Goal: Task Accomplishment & Management: Use online tool/utility

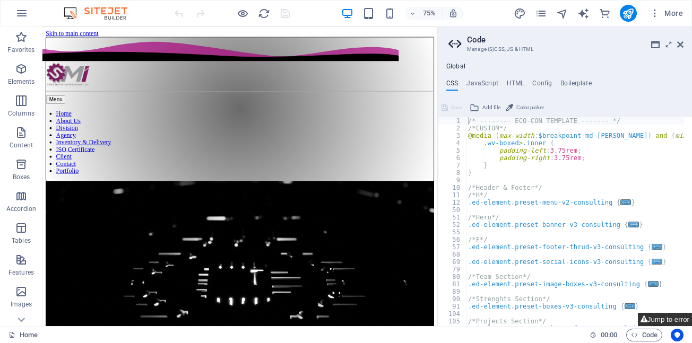
click at [664, 320] on button "Jump to error" at bounding box center [665, 319] width 54 height 13
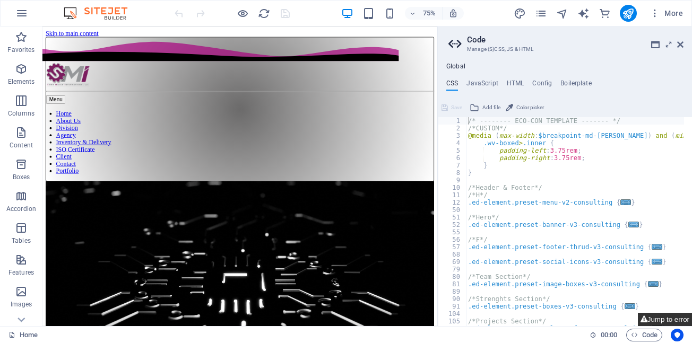
type textarea "$input-label-color: none,"
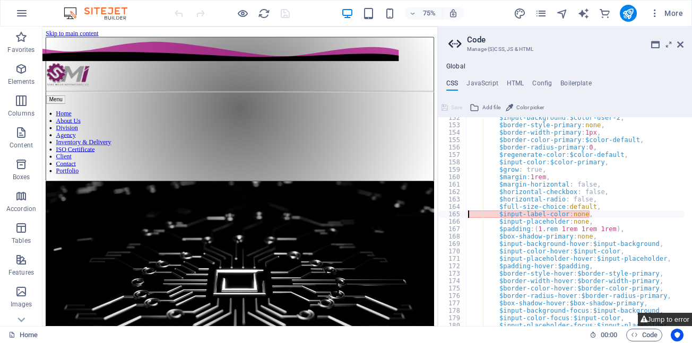
scroll to position [368, 0]
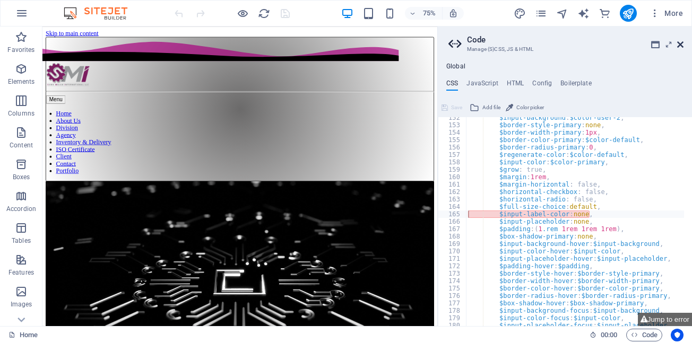
drag, startPoint x: 682, startPoint y: 44, endPoint x: 635, endPoint y: 24, distance: 51.2
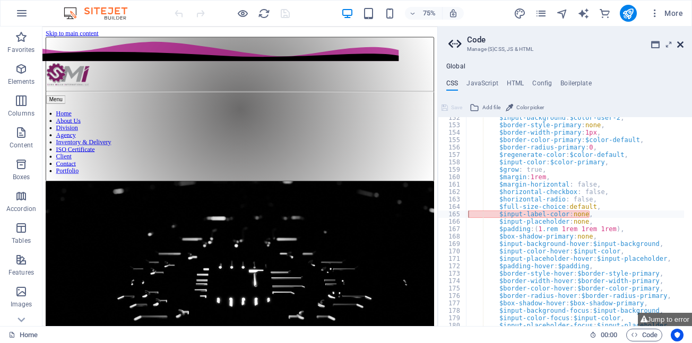
click at [682, 44] on icon at bounding box center [680, 44] width 6 height 8
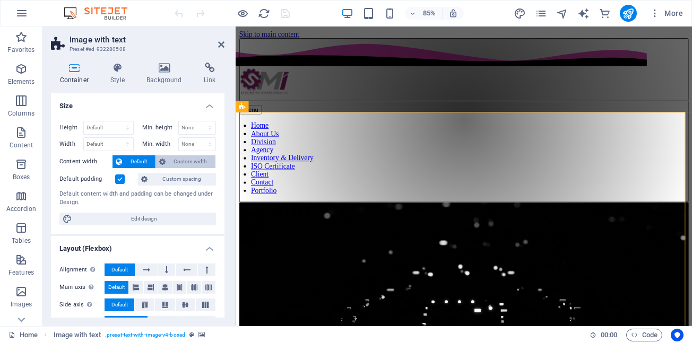
click at [182, 164] on span "Custom width" at bounding box center [191, 162] width 44 height 13
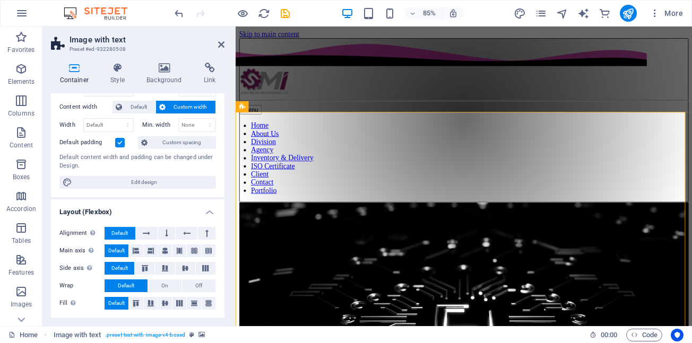
scroll to position [106, 0]
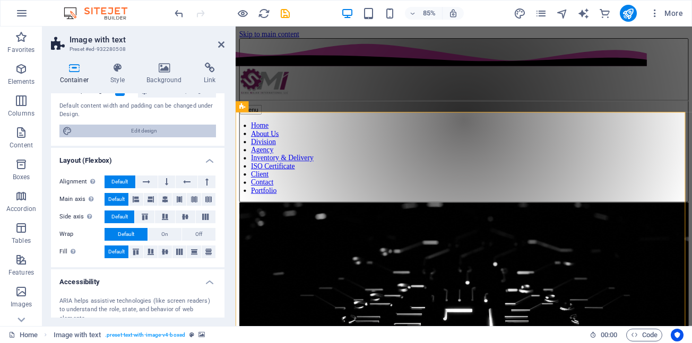
click at [136, 133] on span "Edit design" at bounding box center [143, 131] width 137 height 13
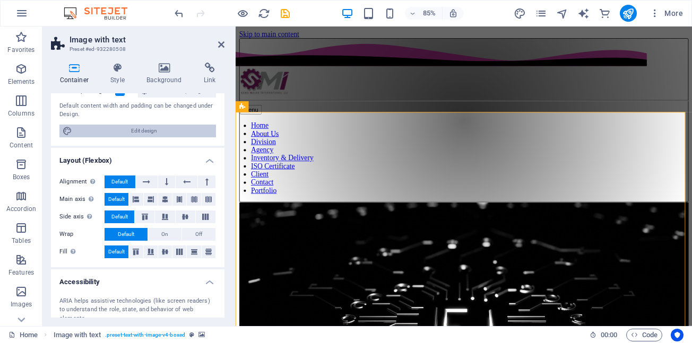
select select "rem"
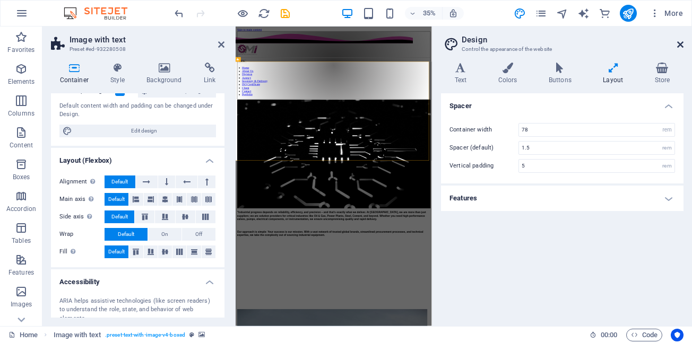
click at [680, 42] on icon at bounding box center [680, 44] width 6 height 8
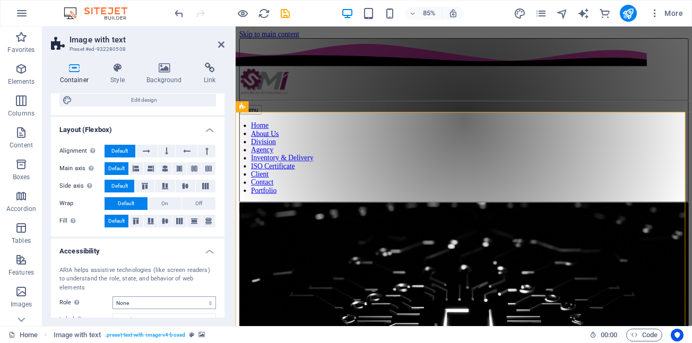
scroll to position [37, 0]
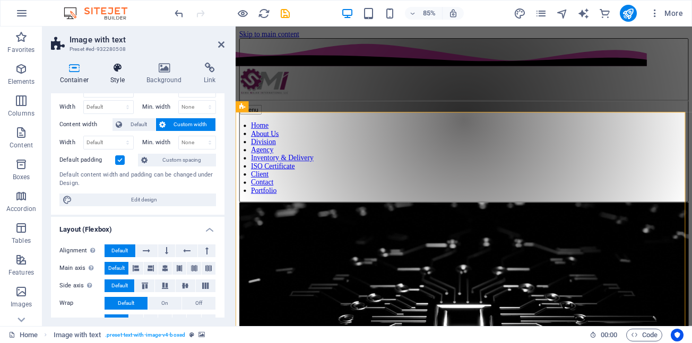
click at [119, 68] on icon at bounding box center [118, 68] width 32 height 11
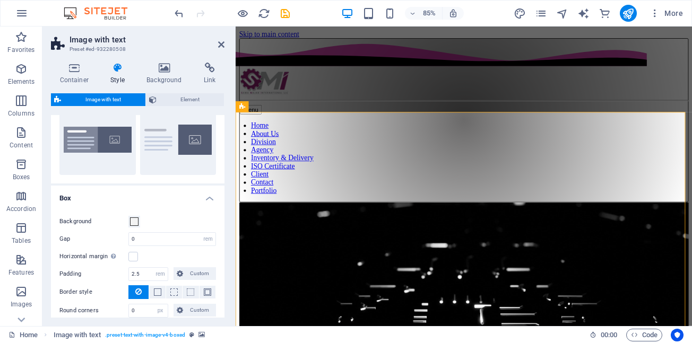
scroll to position [53, 0]
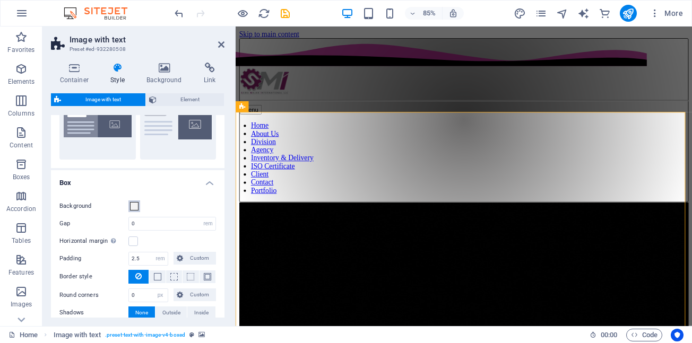
click at [135, 206] on span at bounding box center [134, 206] width 8 height 8
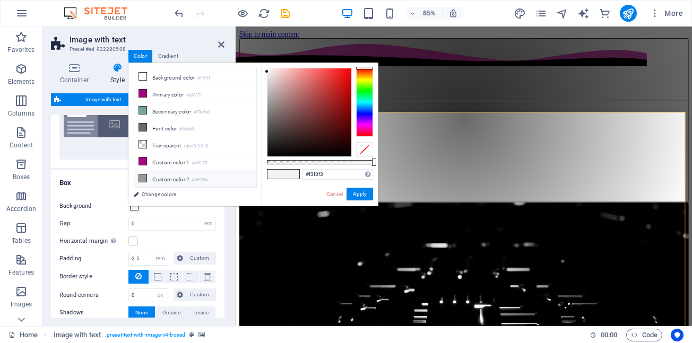
click at [143, 175] on icon at bounding box center [142, 178] width 7 height 7
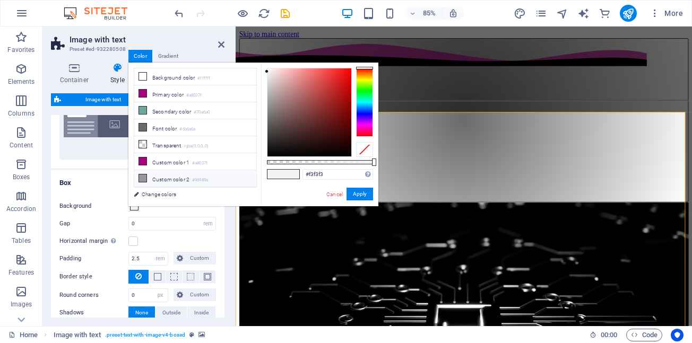
type input "#96989a"
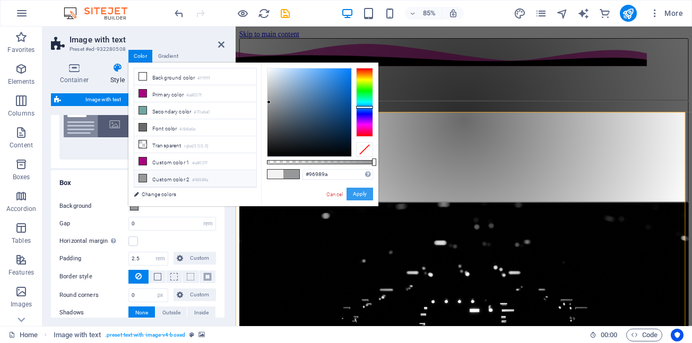
click at [362, 195] on button "Apply" at bounding box center [360, 194] width 27 height 13
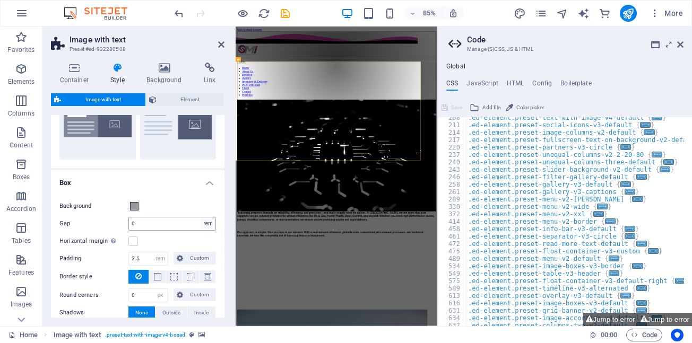
scroll to position [368, 0]
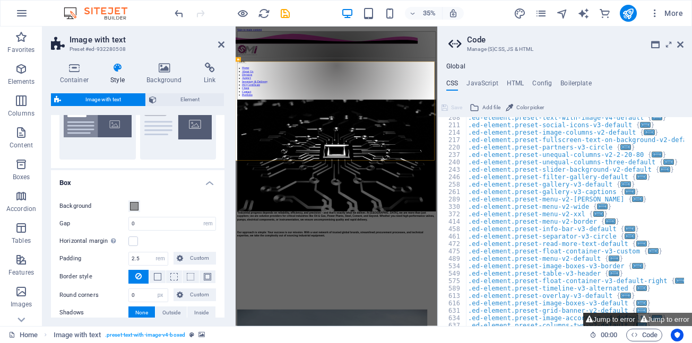
click at [611, 322] on button "Jump to error" at bounding box center [610, 319] width 54 height 13
type textarea "$input-label-color: none,"
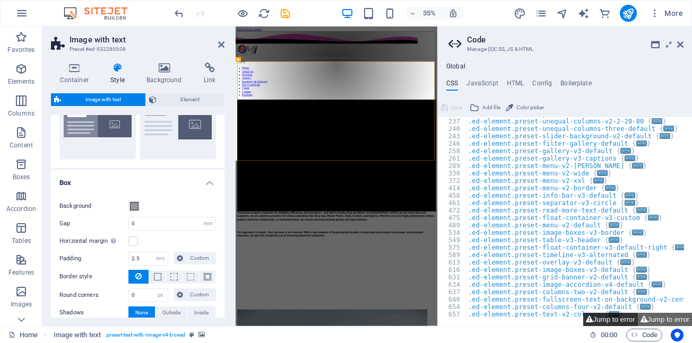
scroll to position [705, 0]
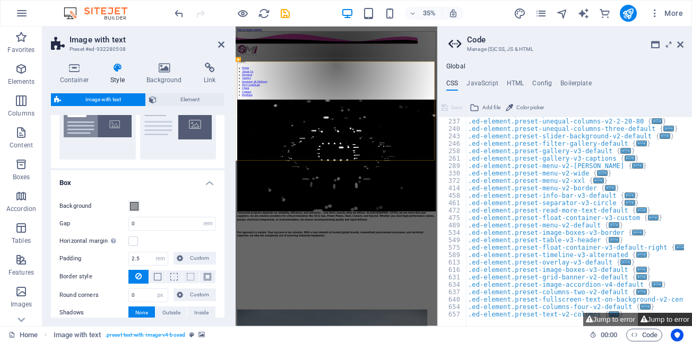
click at [671, 320] on button "Jump to error" at bounding box center [665, 319] width 54 height 13
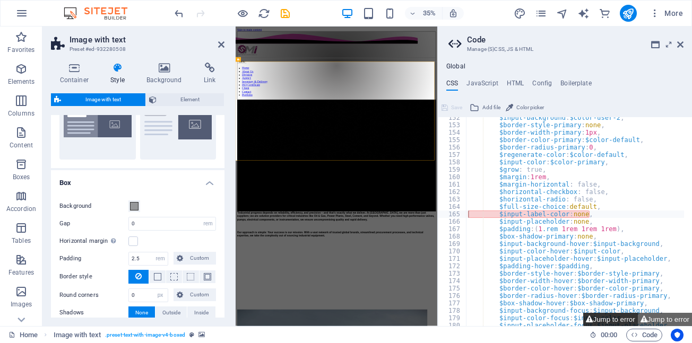
click at [619, 319] on button "Jump to error" at bounding box center [610, 319] width 54 height 13
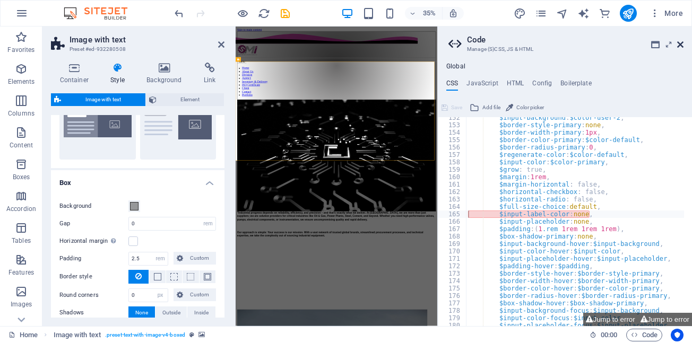
drag, startPoint x: 683, startPoint y: 44, endPoint x: 525, endPoint y: 21, distance: 159.9
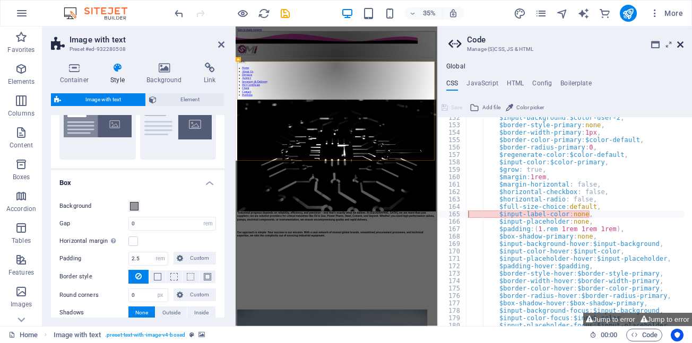
click at [683, 44] on icon at bounding box center [680, 44] width 6 height 8
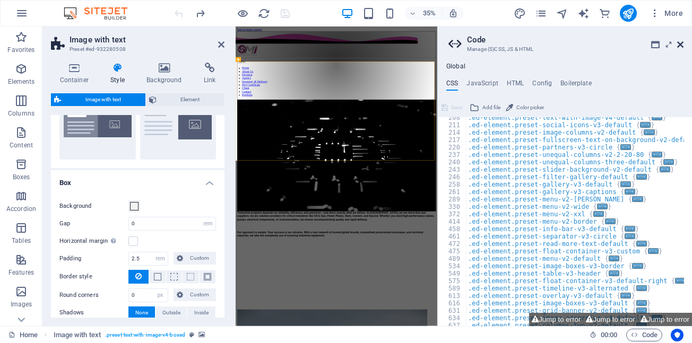
click at [681, 42] on icon at bounding box center [680, 44] width 6 height 8
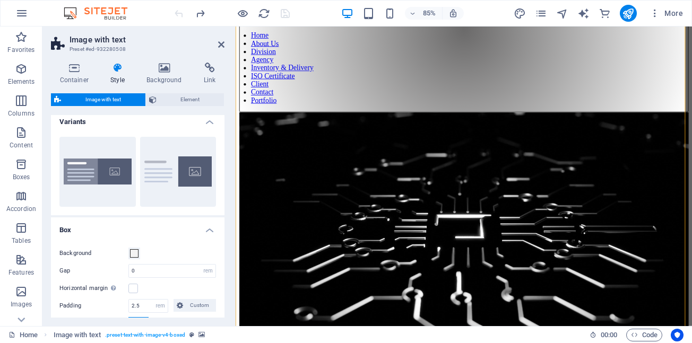
scroll to position [0, 0]
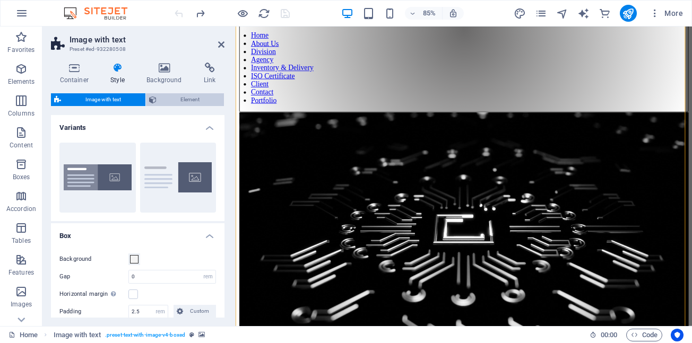
click at [186, 102] on span "Element" at bounding box center [191, 99] width 62 height 13
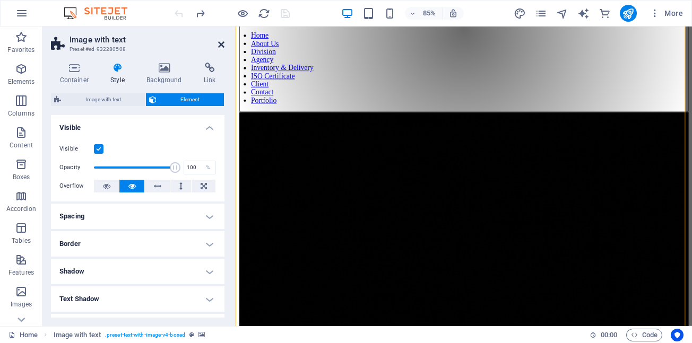
drag, startPoint x: 222, startPoint y: 44, endPoint x: 180, endPoint y: 19, distance: 49.5
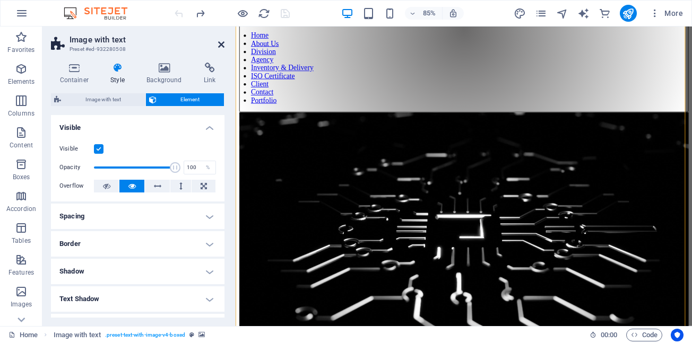
click at [222, 44] on icon at bounding box center [221, 44] width 6 height 8
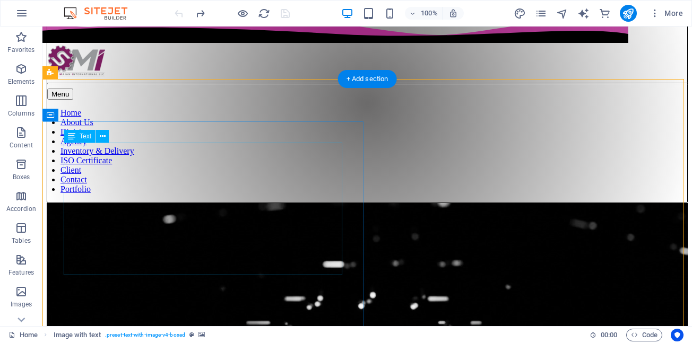
scroll to position [53, 0]
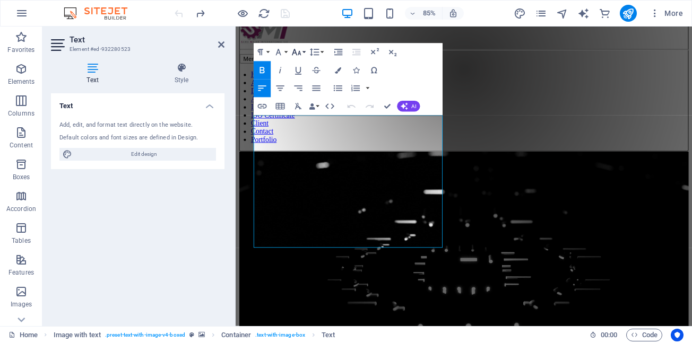
click at [304, 52] on button "Font Size" at bounding box center [298, 52] width 17 height 18
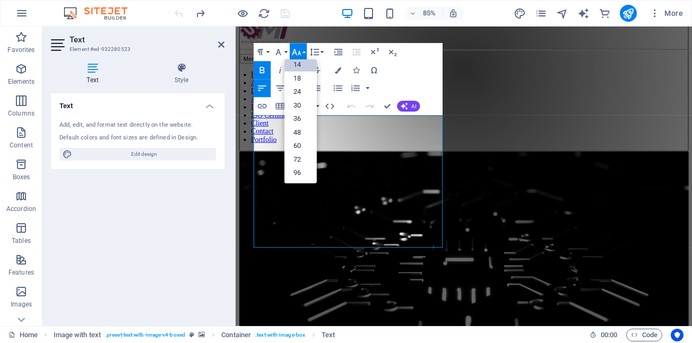
scroll to position [85, 0]
click at [300, 66] on link "14" at bounding box center [300, 65] width 32 height 14
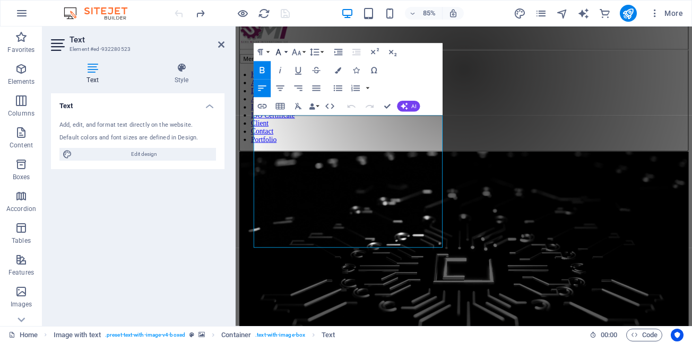
click at [286, 52] on button "Font Family" at bounding box center [280, 52] width 17 height 18
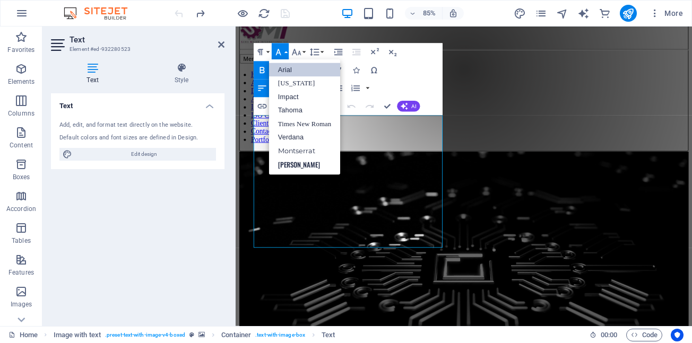
scroll to position [0, 0]
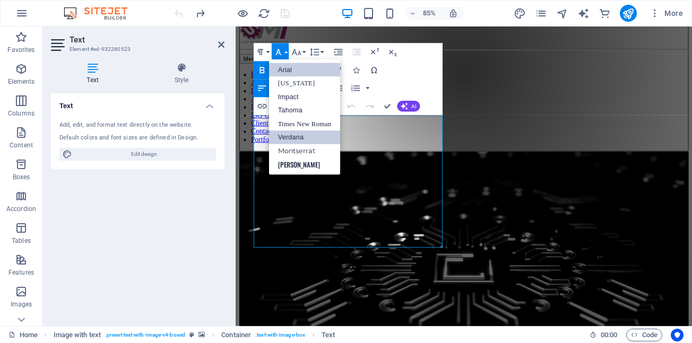
click at [288, 138] on link "Verdana" at bounding box center [304, 138] width 71 height 14
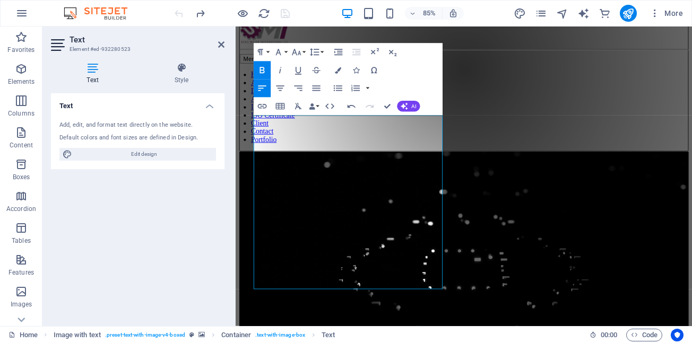
click at [262, 68] on icon "button" at bounding box center [262, 70] width 11 height 11
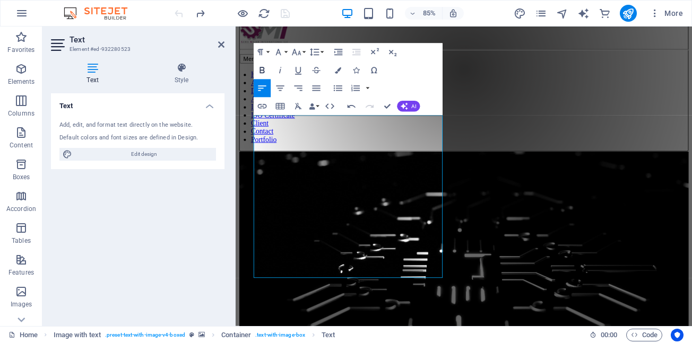
click at [262, 68] on icon "button" at bounding box center [262, 70] width 11 height 11
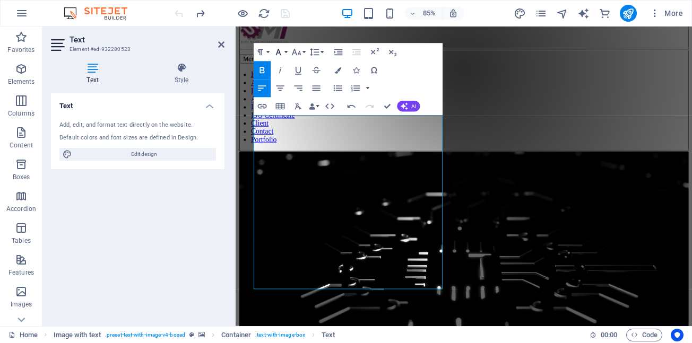
click at [285, 51] on button "Font Family" at bounding box center [280, 52] width 17 height 18
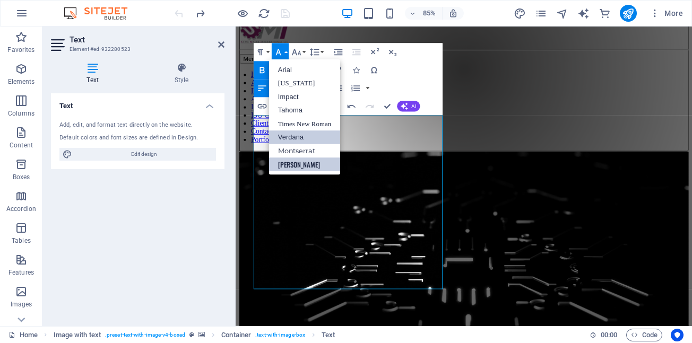
click at [286, 167] on link "[PERSON_NAME]" at bounding box center [304, 165] width 71 height 14
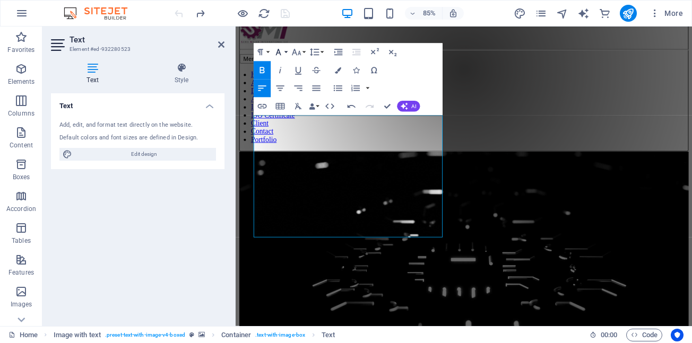
click at [287, 53] on button "Font Family" at bounding box center [280, 52] width 17 height 18
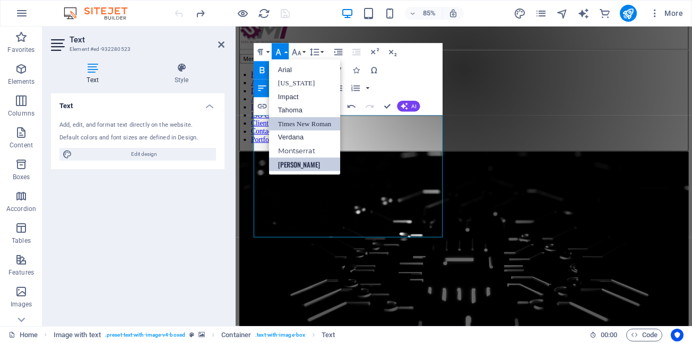
click at [289, 126] on link "Times New Roman" at bounding box center [304, 124] width 71 height 14
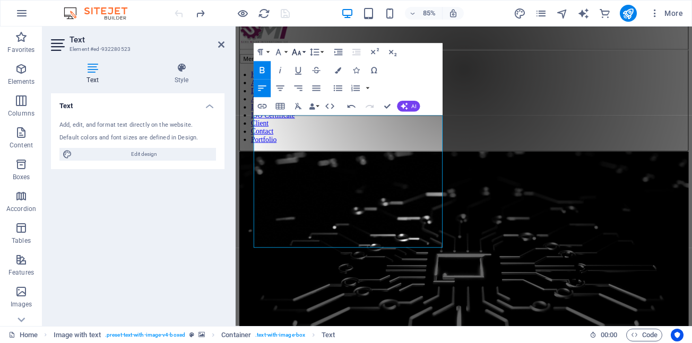
click at [304, 52] on button "Font Size" at bounding box center [298, 52] width 17 height 18
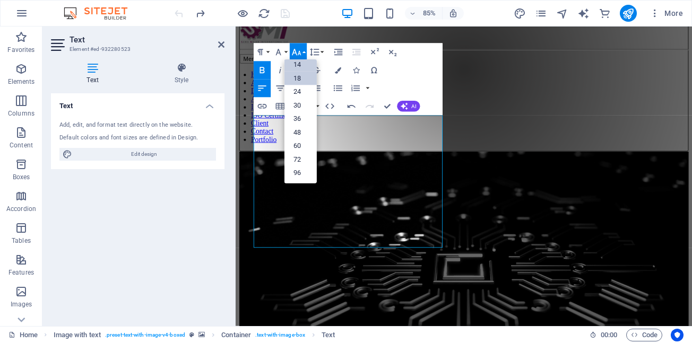
scroll to position [85, 0]
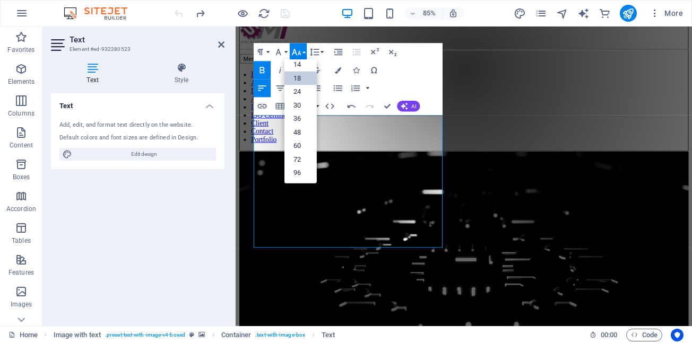
click at [297, 79] on link "18" at bounding box center [300, 79] width 32 height 14
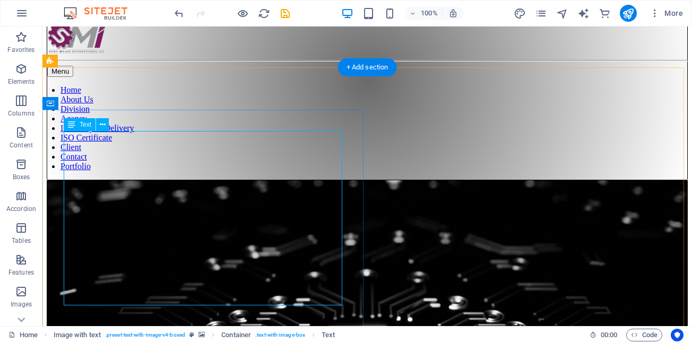
scroll to position [67, 0]
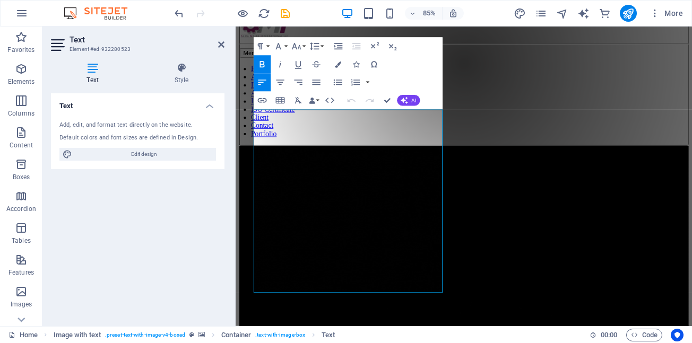
click at [264, 64] on icon "button" at bounding box center [262, 64] width 11 height 11
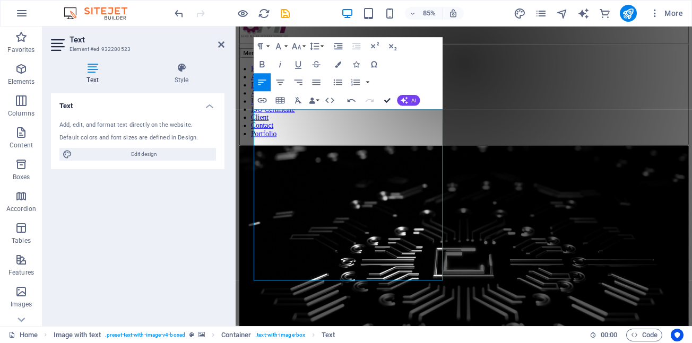
drag, startPoint x: 388, startPoint y: 100, endPoint x: 343, endPoint y: 74, distance: 51.6
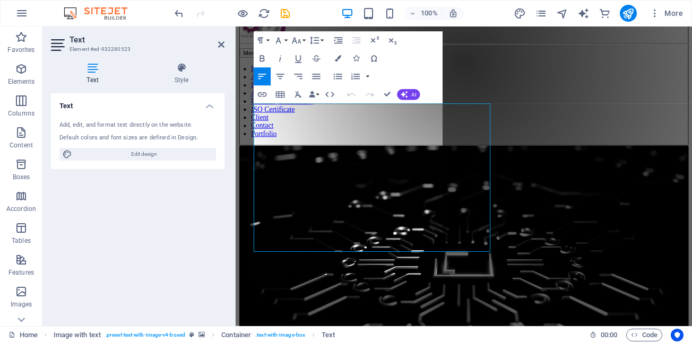
scroll to position [74, 0]
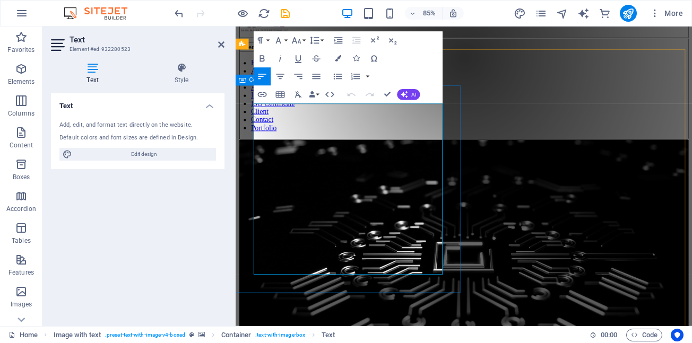
drag, startPoint x: 258, startPoint y: 138, endPoint x: 389, endPoint y: 323, distance: 226.2
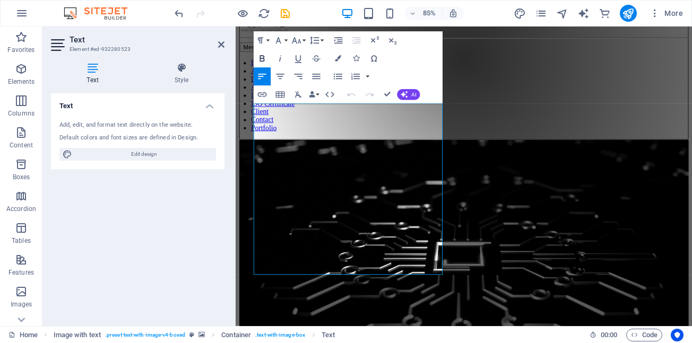
click at [263, 58] on icon "button" at bounding box center [262, 58] width 5 height 6
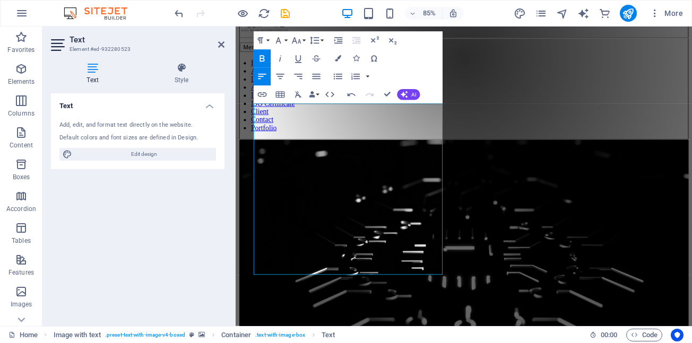
click at [263, 58] on icon "button" at bounding box center [262, 58] width 5 height 6
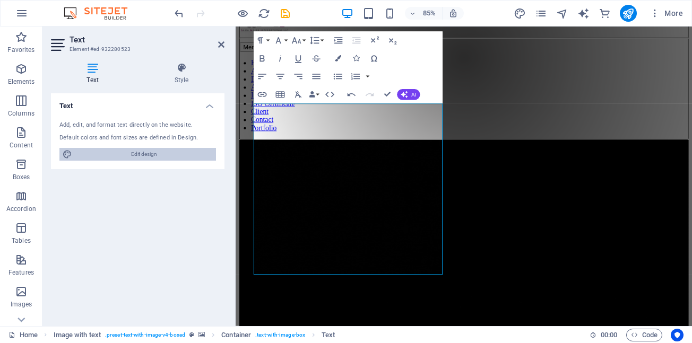
click at [148, 156] on span "Edit design" at bounding box center [143, 154] width 137 height 13
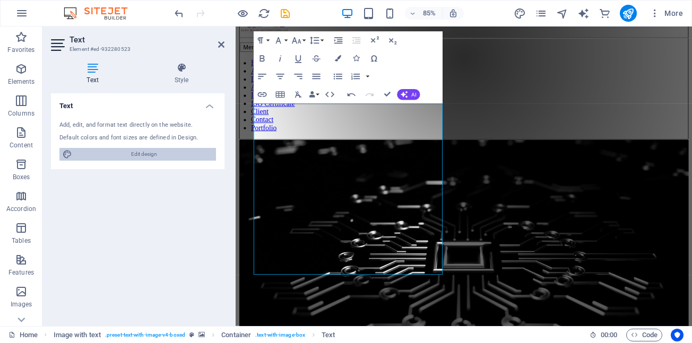
select select "px"
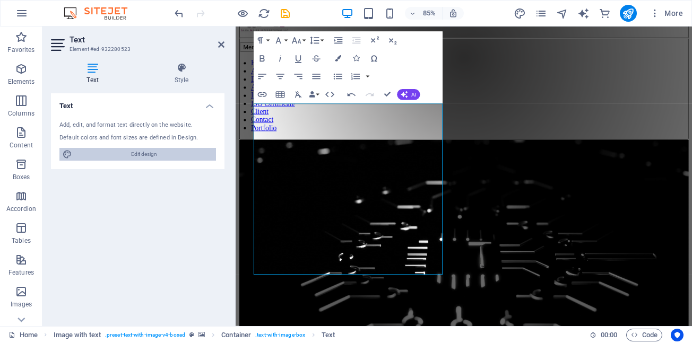
select select "500"
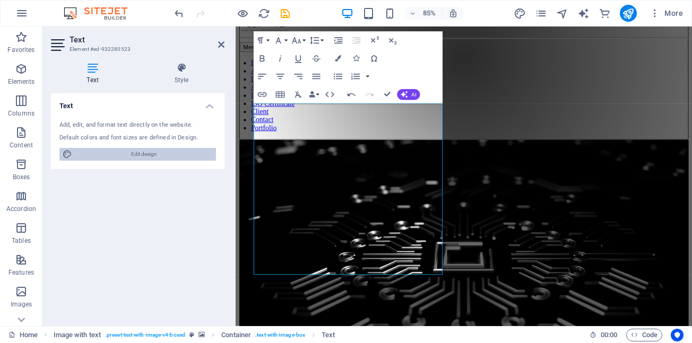
select select "px"
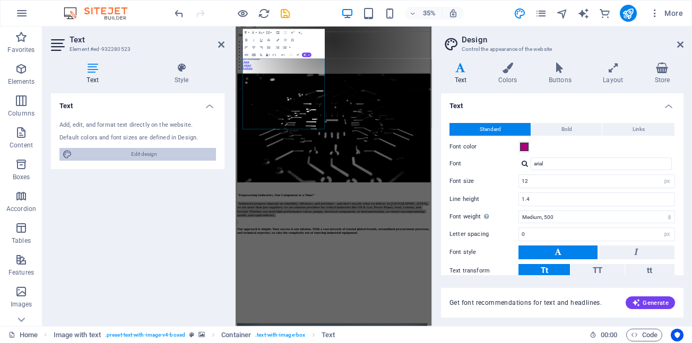
scroll to position [72, 0]
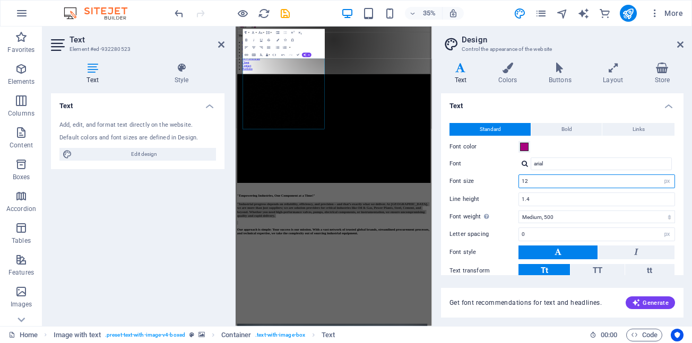
click at [606, 181] on input "12" at bounding box center [597, 181] width 156 height 13
type input "1"
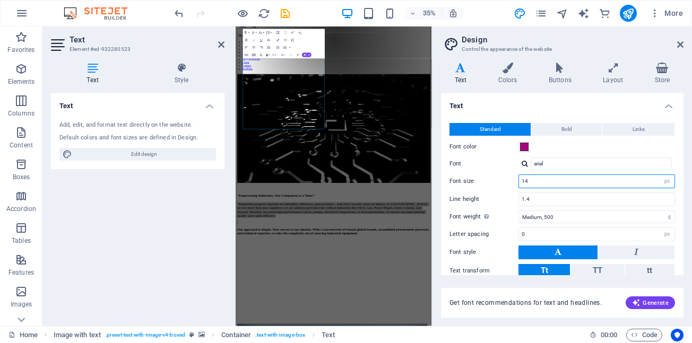
type input "14"
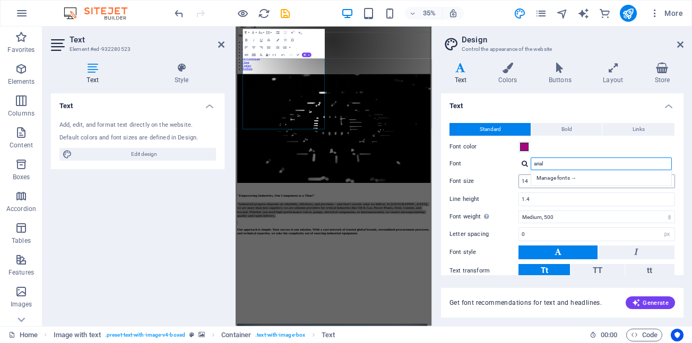
type input "t"
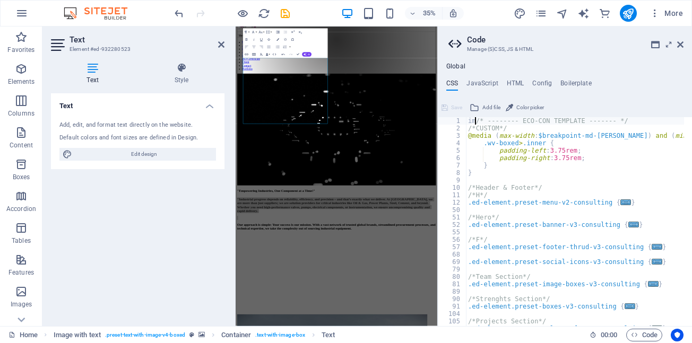
scroll to position [0, 1]
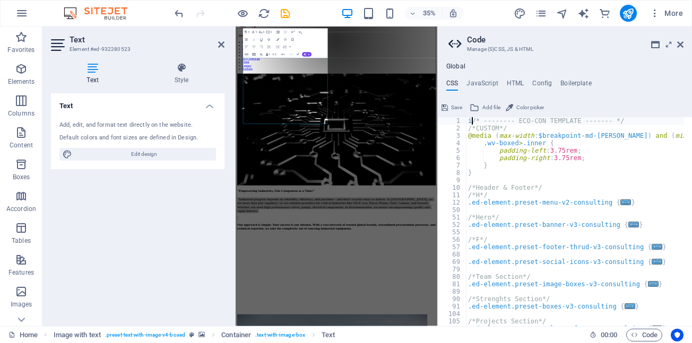
type textarea "/* -------- ECO-CON TEMPLATE ------- */"
click at [679, 41] on icon at bounding box center [680, 44] width 6 height 8
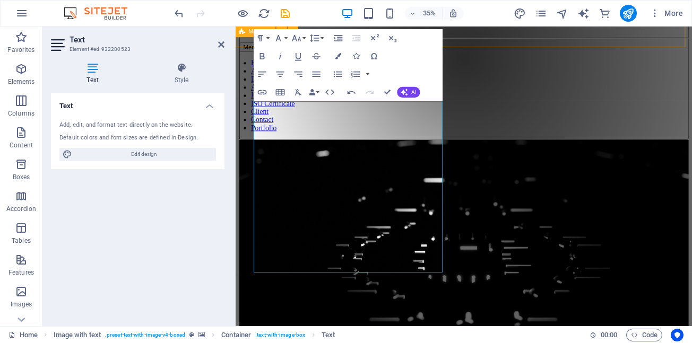
scroll to position [76, 0]
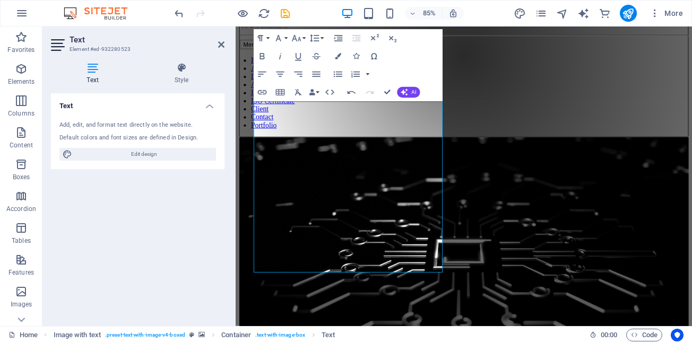
click at [581, 157] on figure at bounding box center [504, 306] width 529 height 299
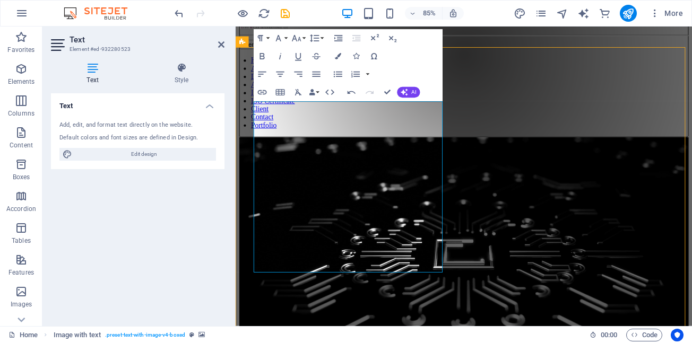
scroll to position [70, 0]
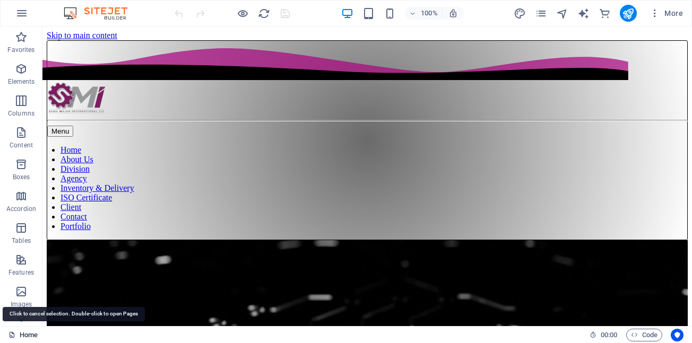
click at [26, 336] on link "Home" at bounding box center [22, 335] width 29 height 13
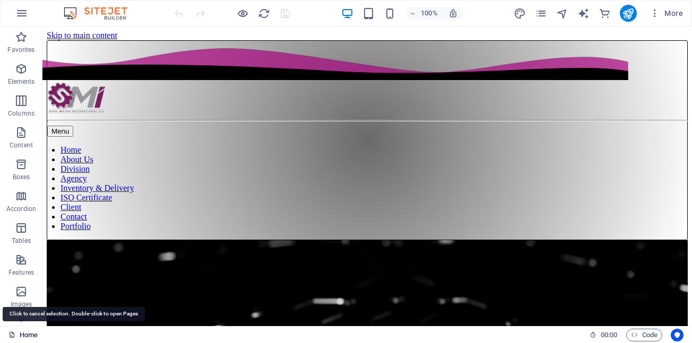
click at [26, 336] on link "Home" at bounding box center [22, 335] width 29 height 13
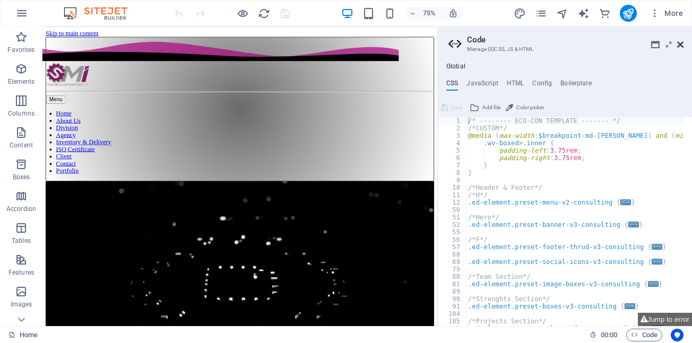
click at [681, 44] on icon at bounding box center [680, 44] width 6 height 8
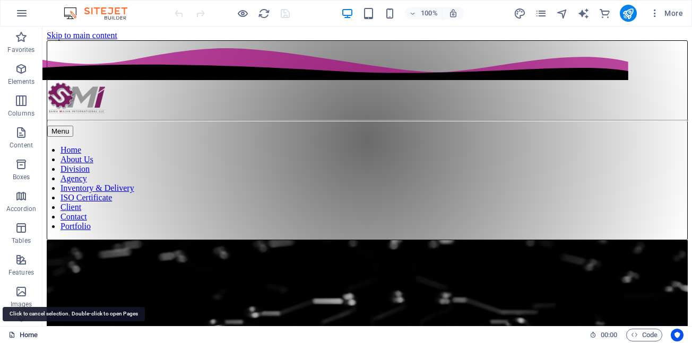
click at [29, 335] on link "Home" at bounding box center [22, 335] width 29 height 13
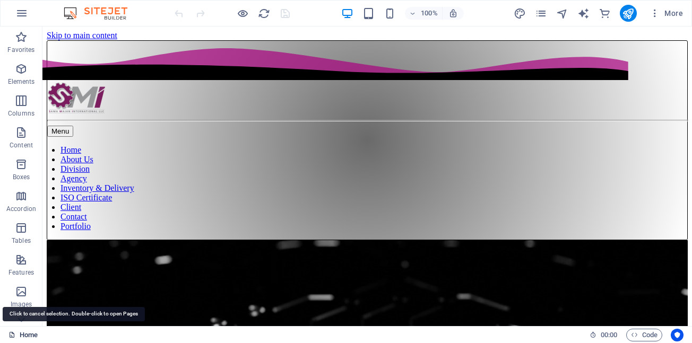
click at [29, 335] on link "Home" at bounding box center [22, 335] width 29 height 13
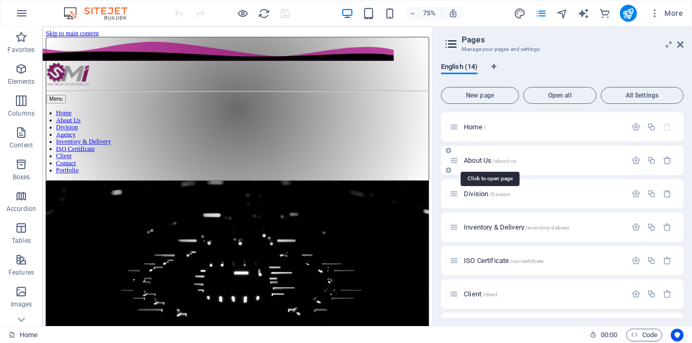
click at [474, 160] on span "About Us /about-us" at bounding box center [490, 161] width 53 height 8
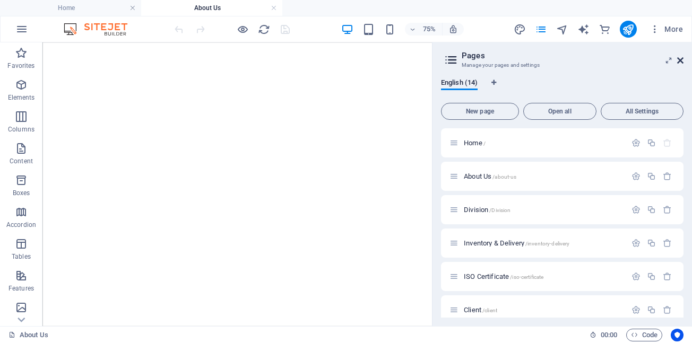
click at [682, 61] on icon at bounding box center [680, 60] width 6 height 8
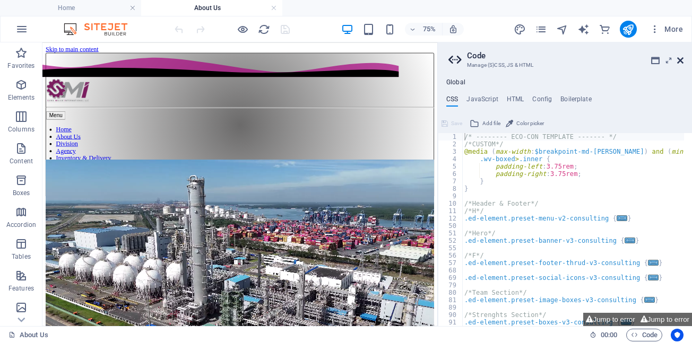
drag, startPoint x: 679, startPoint y: 58, endPoint x: 623, endPoint y: 29, distance: 63.4
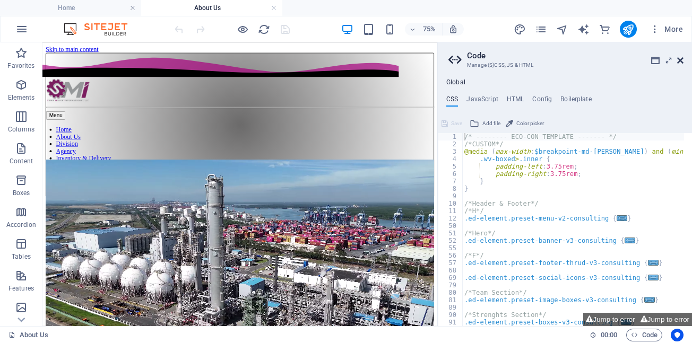
click at [679, 58] on icon at bounding box center [680, 60] width 6 height 8
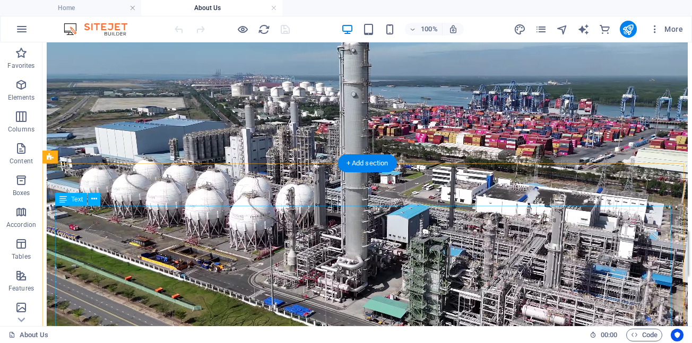
scroll to position [372, 0]
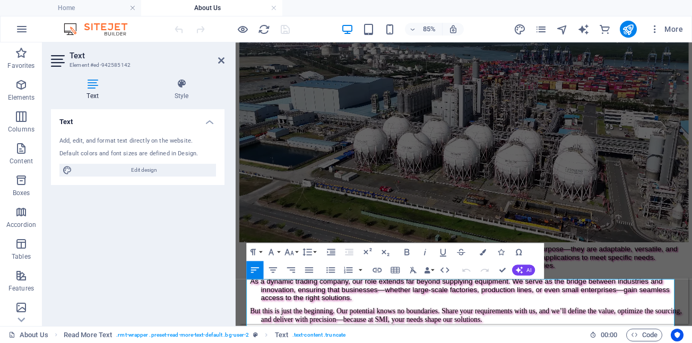
scroll to position [306, 0]
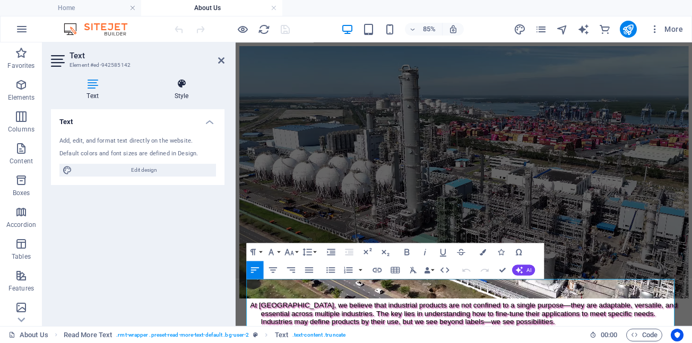
click at [184, 84] on icon at bounding box center [182, 84] width 86 height 11
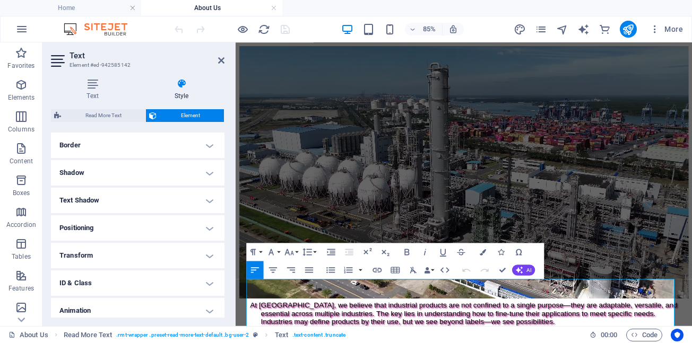
scroll to position [262, 0]
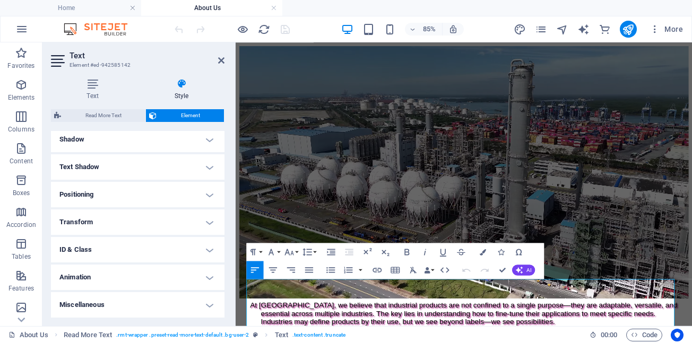
click at [205, 169] on h4 "Text Shadow" at bounding box center [138, 166] width 174 height 25
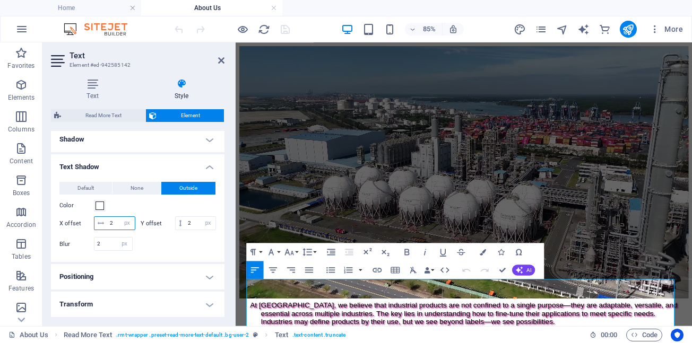
click at [135, 225] on input "2" at bounding box center [121, 223] width 28 height 13
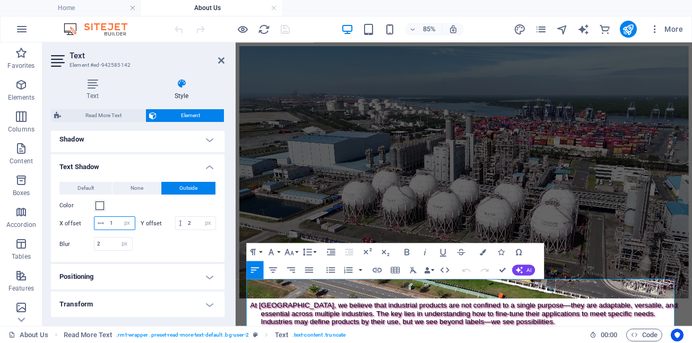
type input "1"
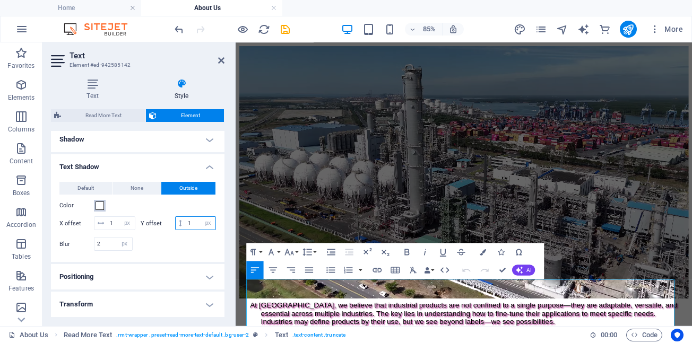
type input "1"
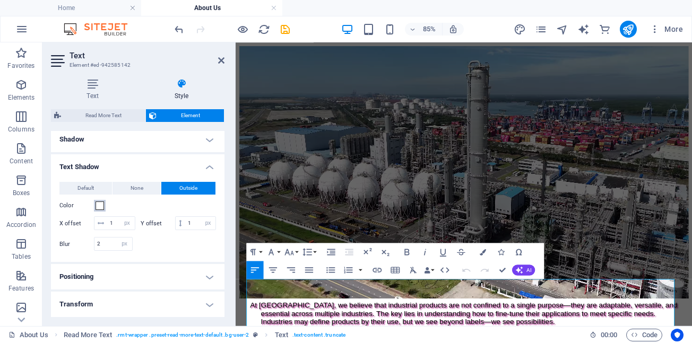
click at [101, 208] on span at bounding box center [100, 206] width 8 height 8
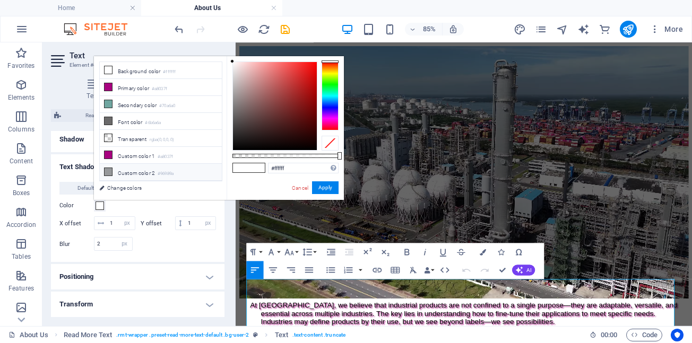
click at [107, 168] on icon at bounding box center [108, 171] width 7 height 7
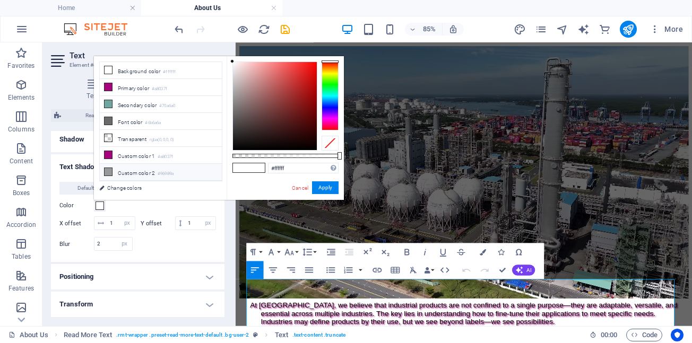
type input "#96989a"
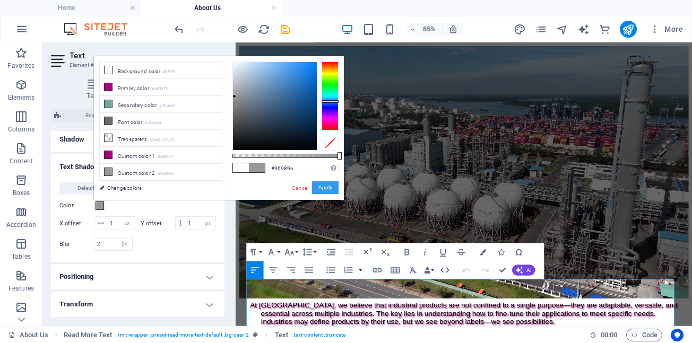
click at [332, 188] on button "Apply" at bounding box center [325, 188] width 27 height 13
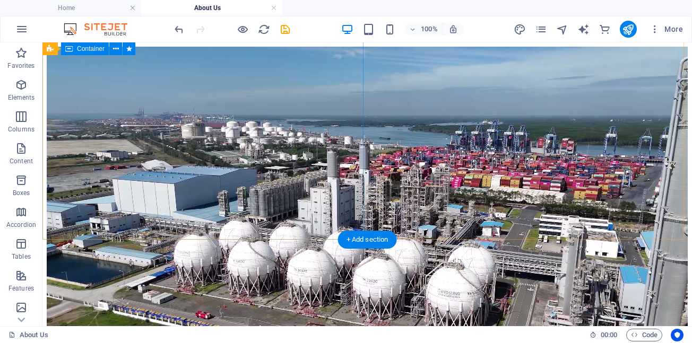
scroll to position [295, 0]
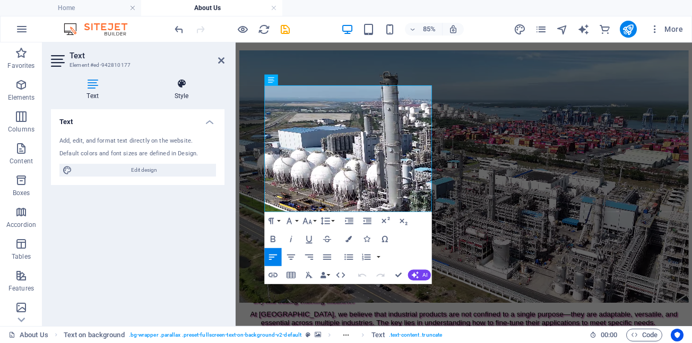
click at [183, 87] on icon at bounding box center [182, 84] width 86 height 11
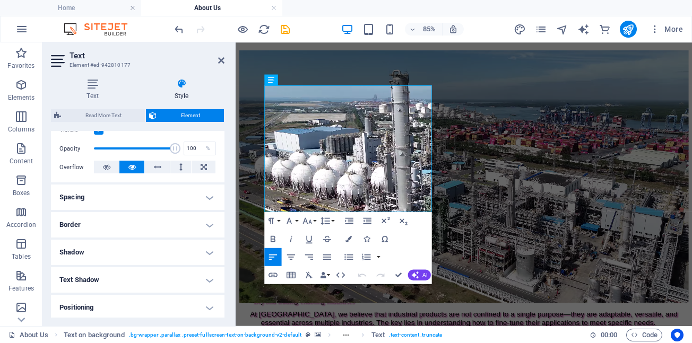
scroll to position [159, 0]
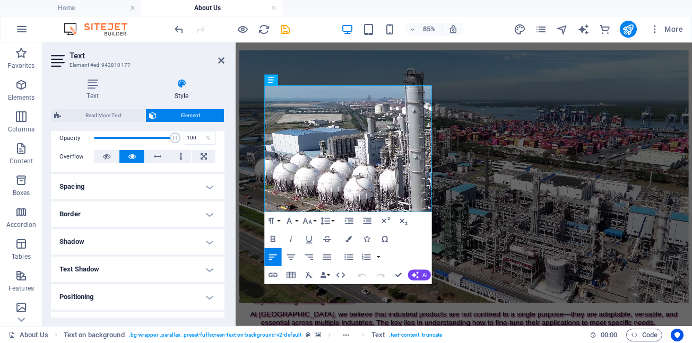
click at [209, 241] on h4 "Shadow" at bounding box center [138, 241] width 174 height 25
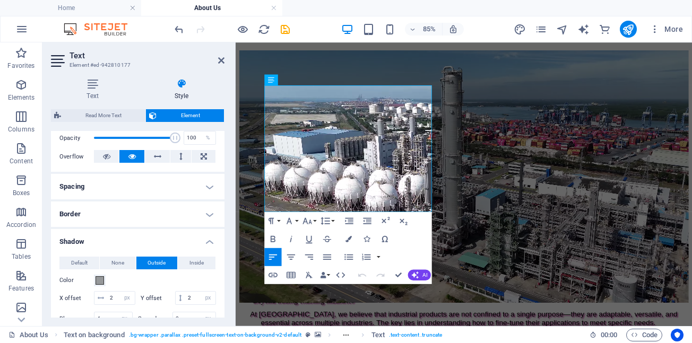
click at [209, 242] on h4 "Shadow" at bounding box center [138, 238] width 174 height 19
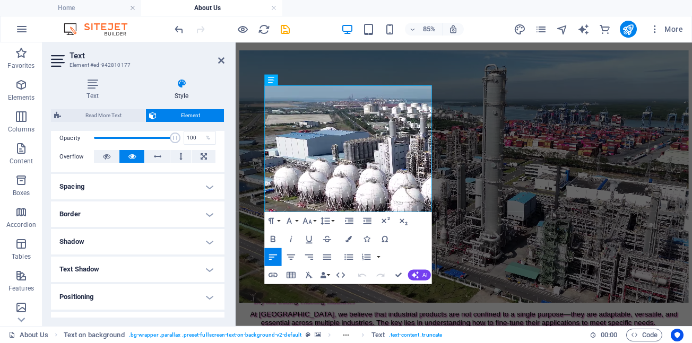
click at [209, 217] on h4 "Border" at bounding box center [138, 214] width 174 height 25
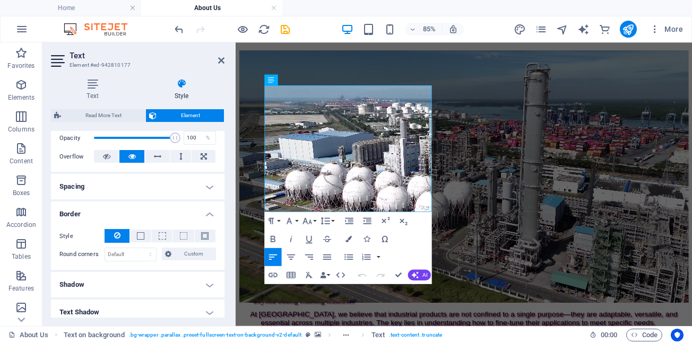
click at [205, 214] on h4 "Border" at bounding box center [138, 211] width 174 height 19
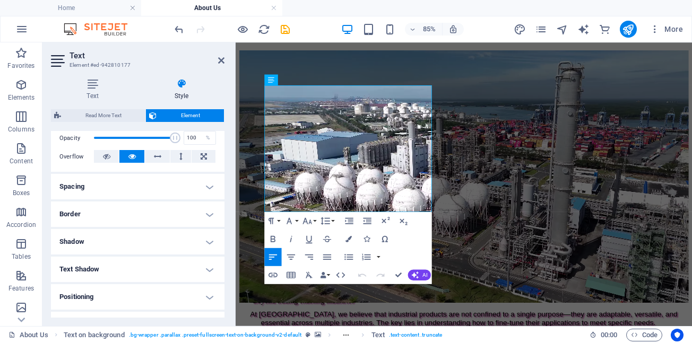
click at [207, 242] on h4 "Shadow" at bounding box center [138, 241] width 174 height 25
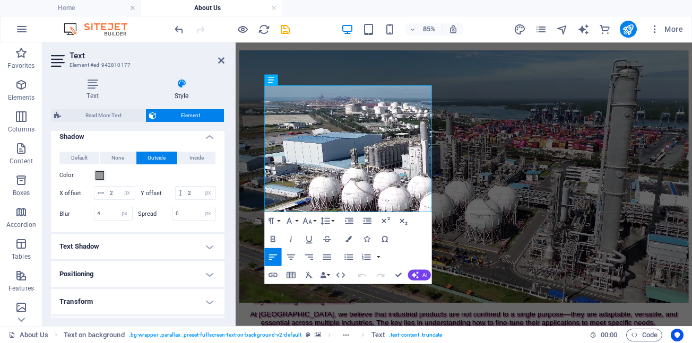
scroll to position [265, 0]
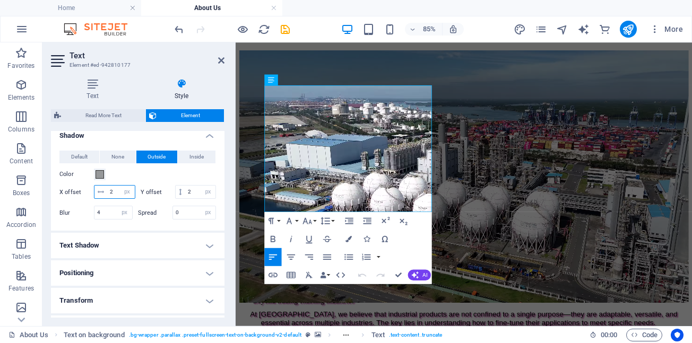
click at [133, 193] on input "2" at bounding box center [121, 192] width 28 height 13
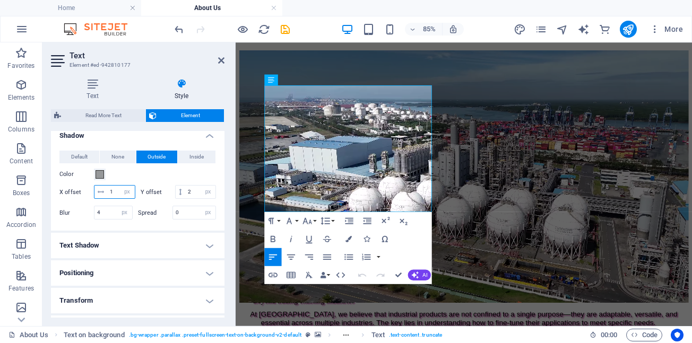
type input "1"
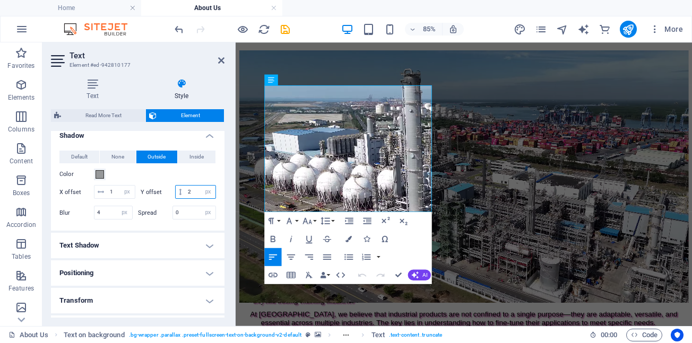
click at [185, 198] on input "2" at bounding box center [200, 192] width 30 height 13
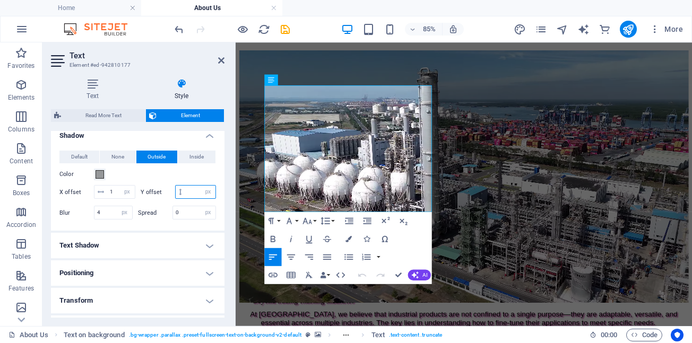
type input "1"
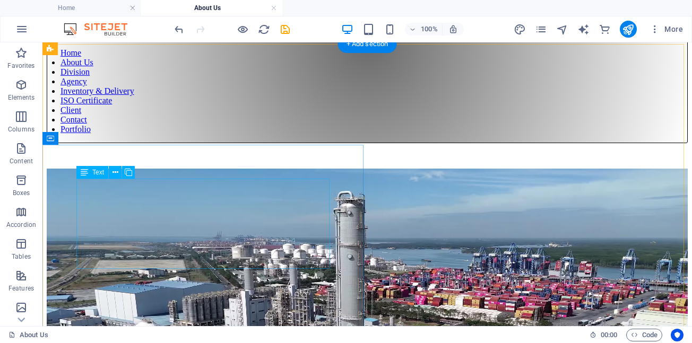
scroll to position [83, 0]
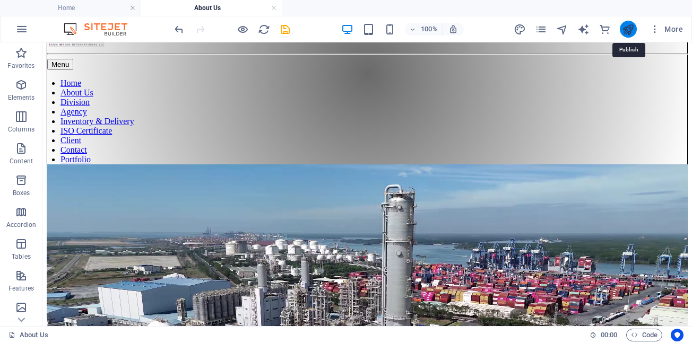
click at [627, 31] on icon "publish" at bounding box center [628, 29] width 12 height 12
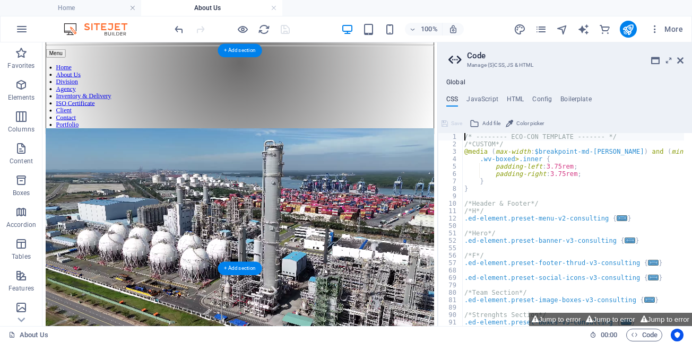
scroll to position [90, 0]
